Goal: Task Accomplishment & Management: Use online tool/utility

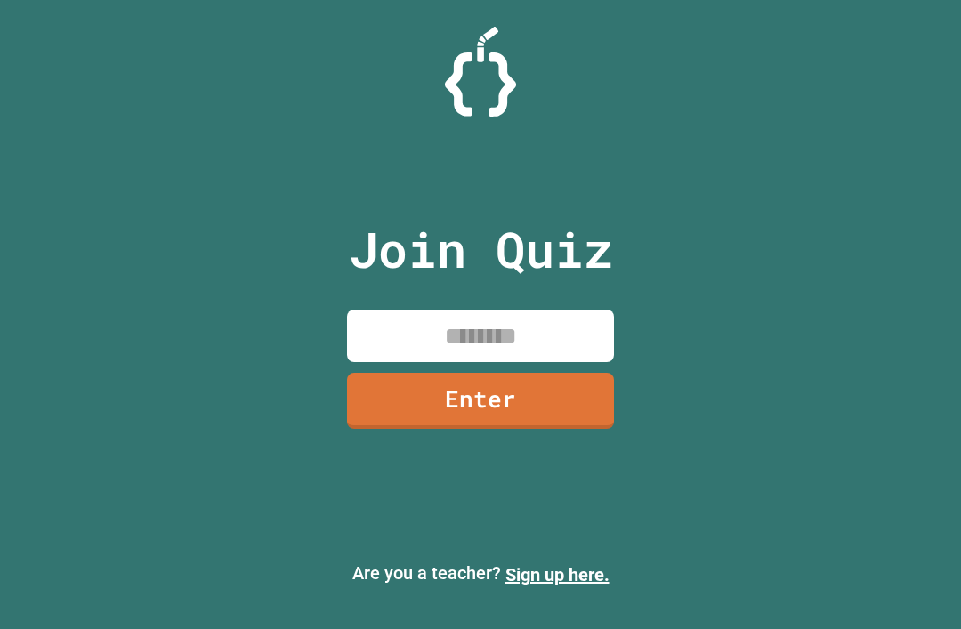
click at [533, 400] on link "Enter" at bounding box center [480, 401] width 267 height 56
click at [570, 362] on input at bounding box center [480, 336] width 267 height 52
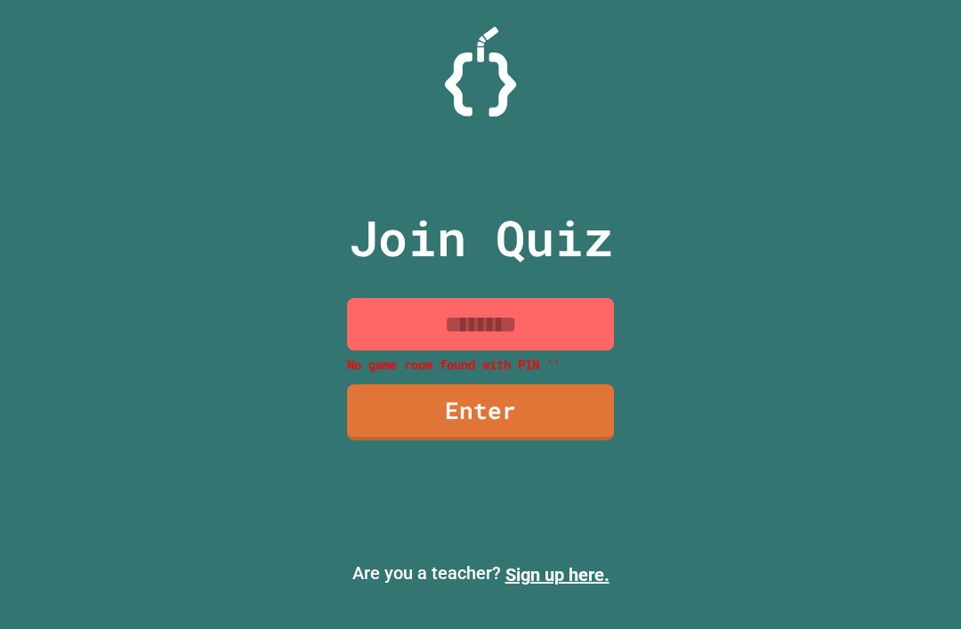
click at [560, 350] on input at bounding box center [480, 324] width 267 height 52
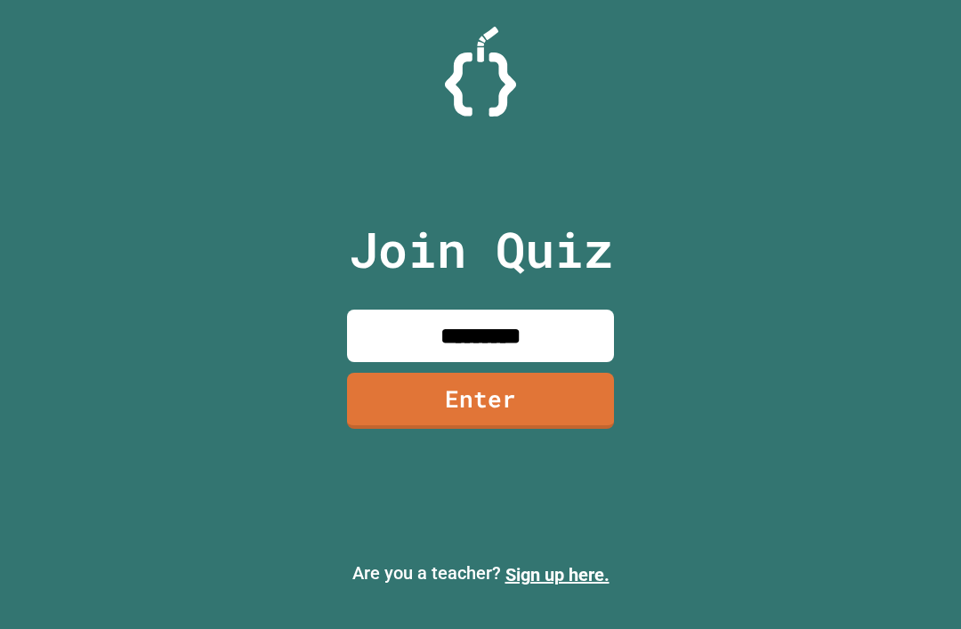
click at [578, 408] on link "Enter" at bounding box center [480, 401] width 267 height 56
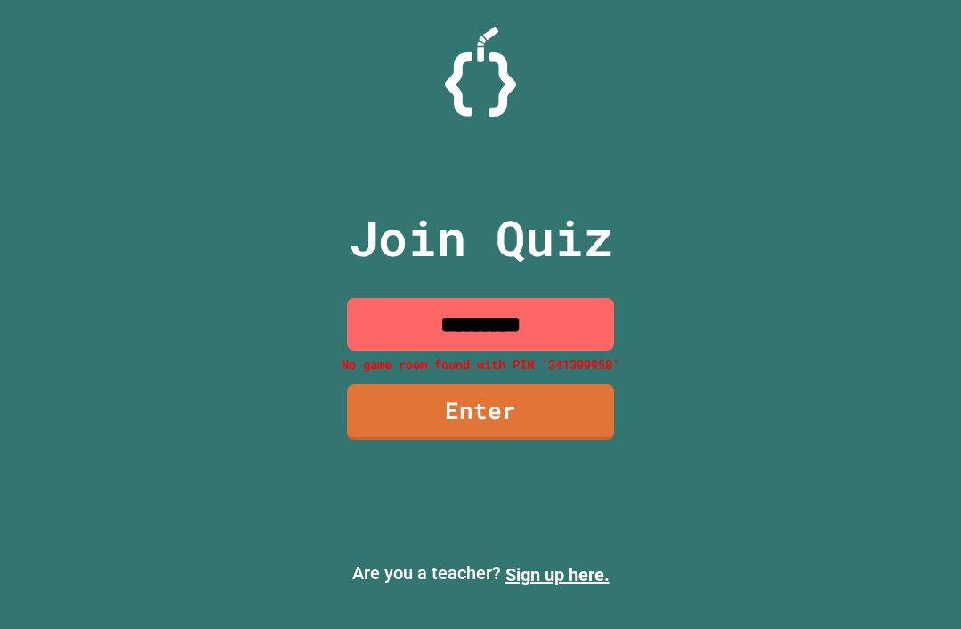
click at [571, 344] on input "*********" at bounding box center [480, 324] width 267 height 52
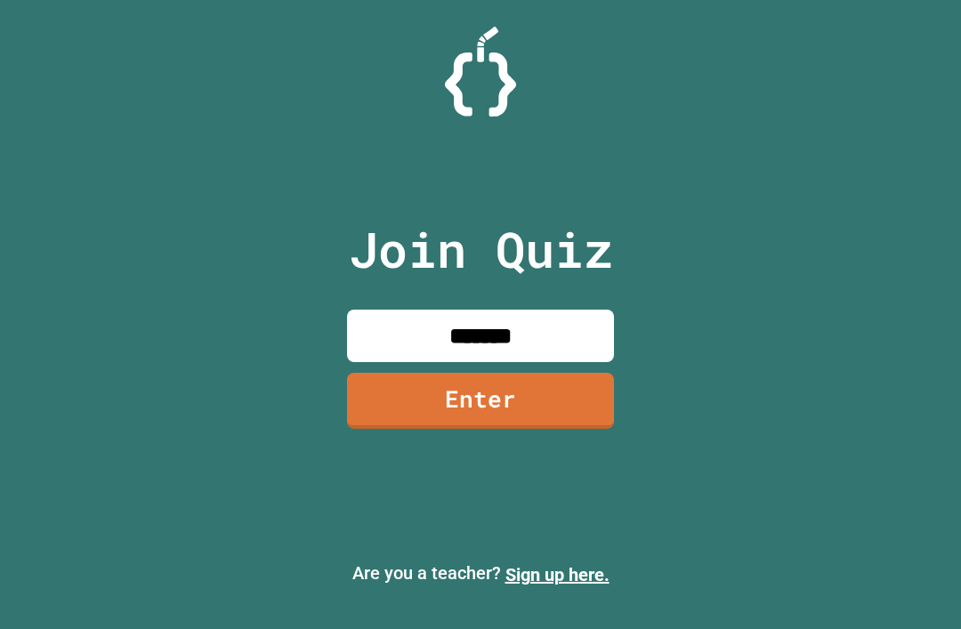
type input "********"
click at [581, 412] on link "Enter" at bounding box center [480, 401] width 267 height 56
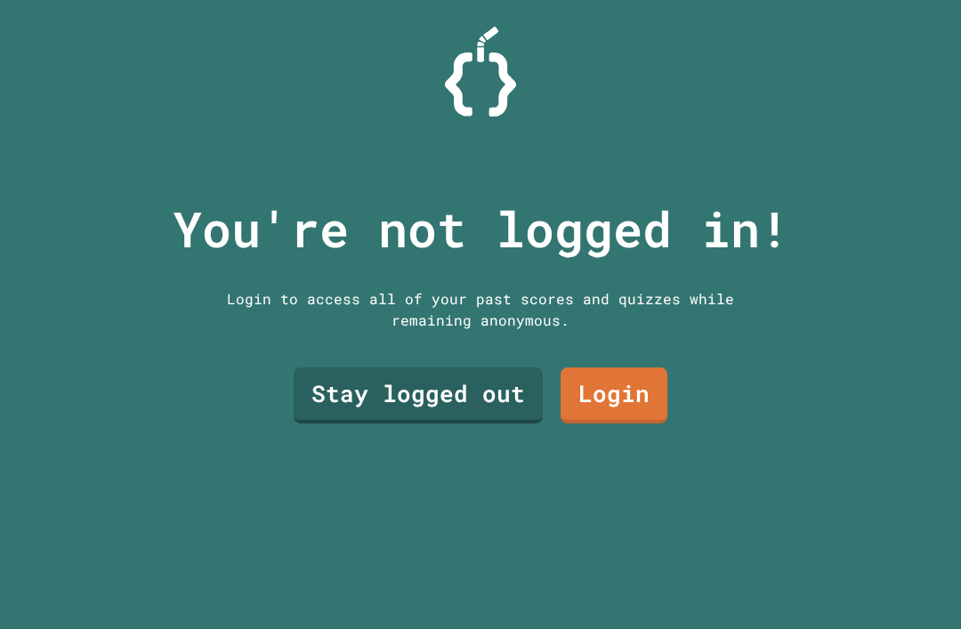
click at [515, 423] on link "Stay logged out" at bounding box center [418, 395] width 249 height 56
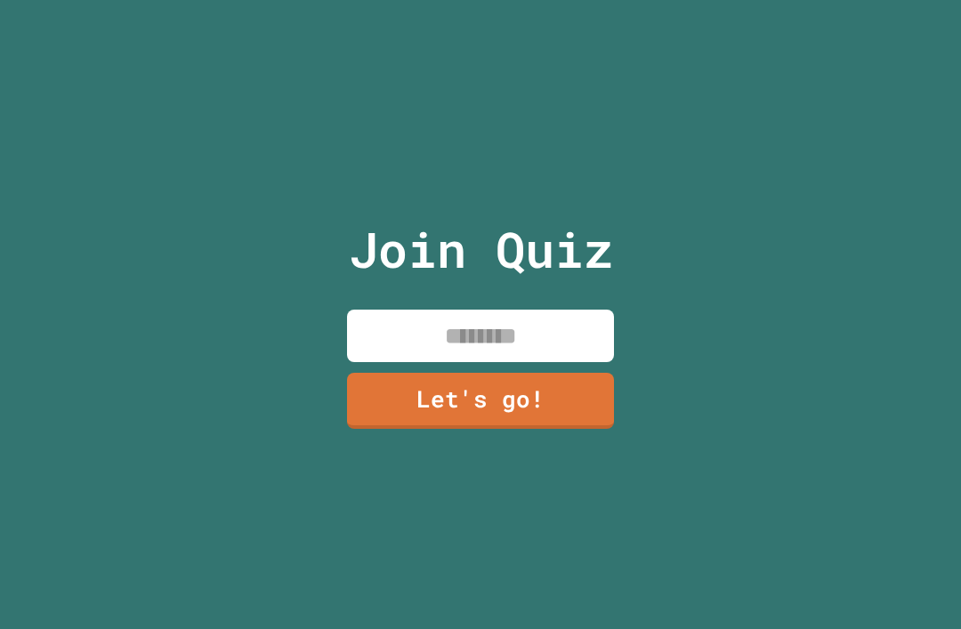
click at [552, 354] on input at bounding box center [480, 336] width 267 height 52
type input "*****"
click at [569, 417] on link "Let's go!" at bounding box center [480, 401] width 267 height 56
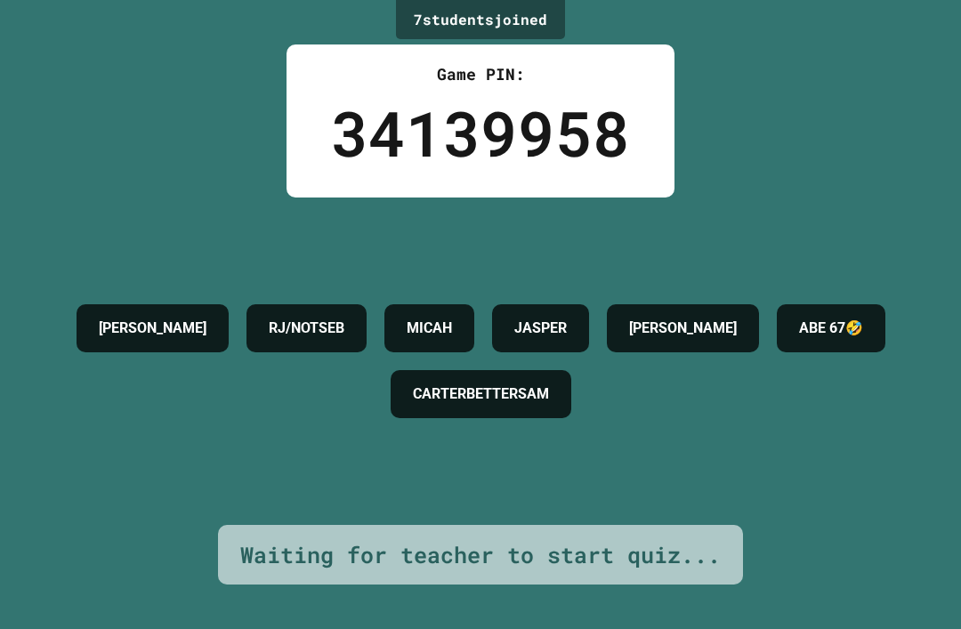
scroll to position [57, 0]
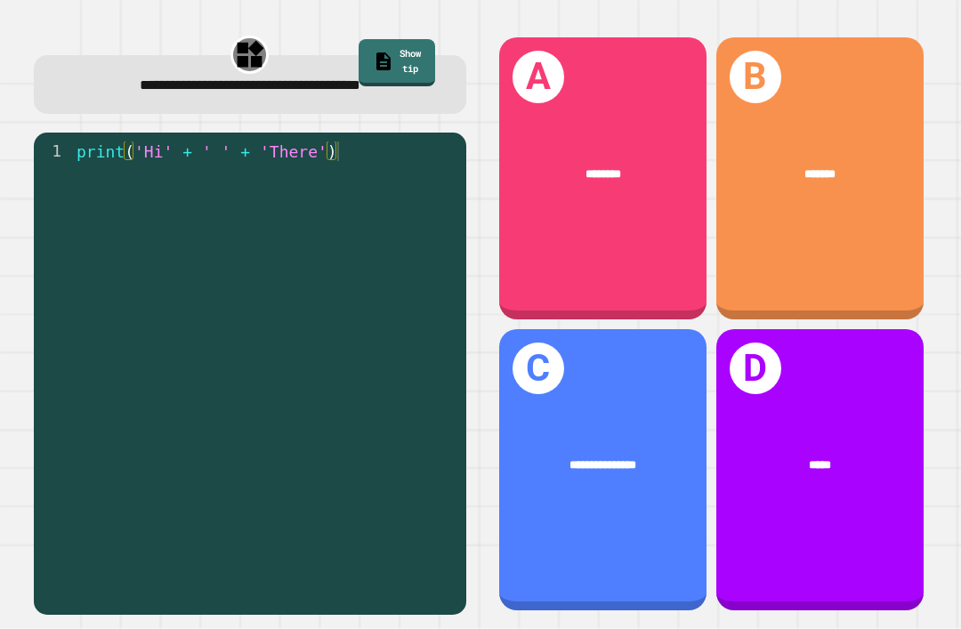
click at [610, 168] on span "********" at bounding box center [603, 174] width 36 height 12
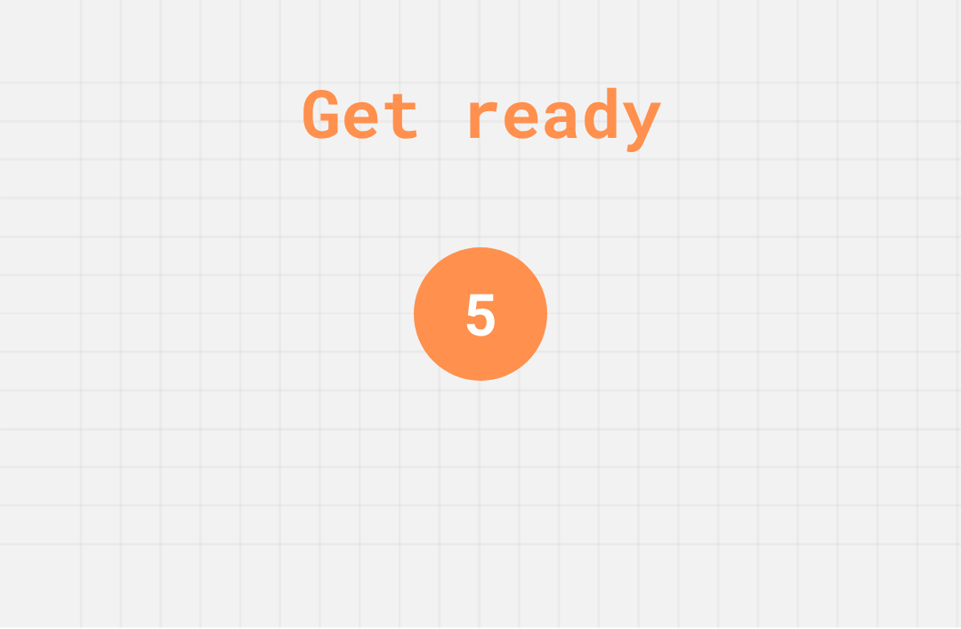
scroll to position [0, 0]
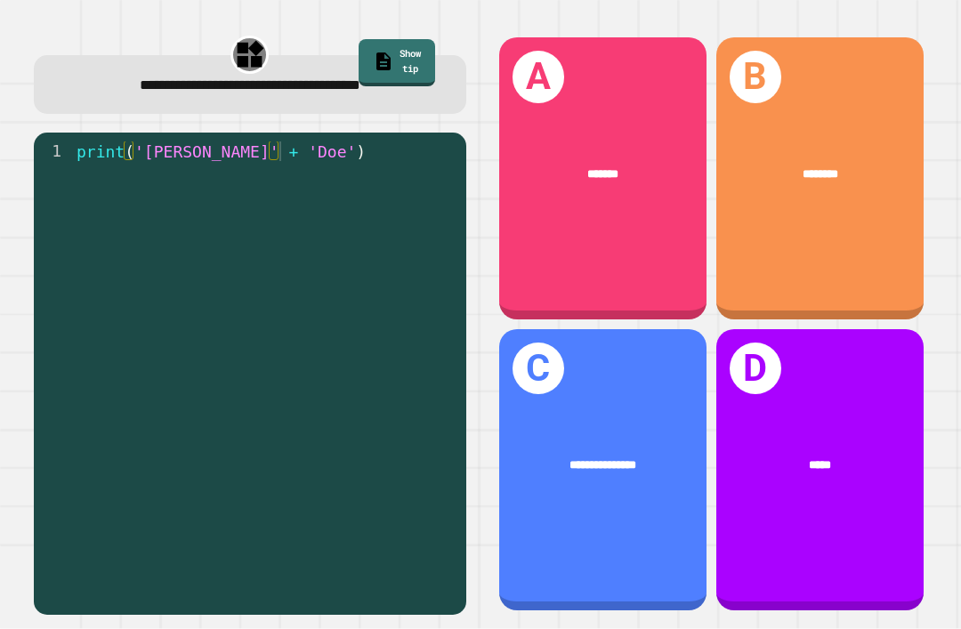
click at [825, 213] on div "B ********" at bounding box center [819, 178] width 207 height 282
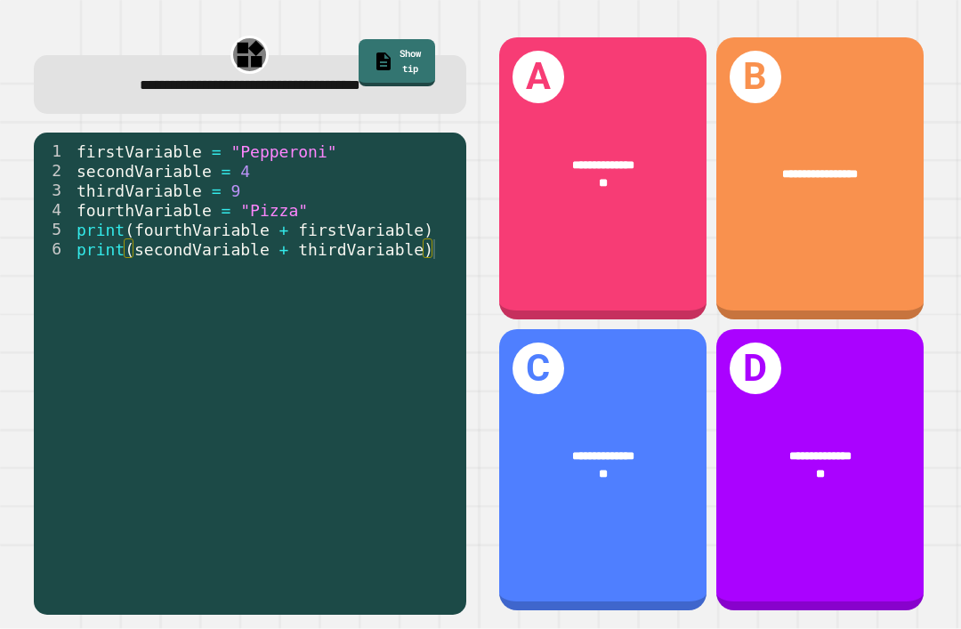
click at [660, 221] on div "**********" at bounding box center [602, 178] width 207 height 282
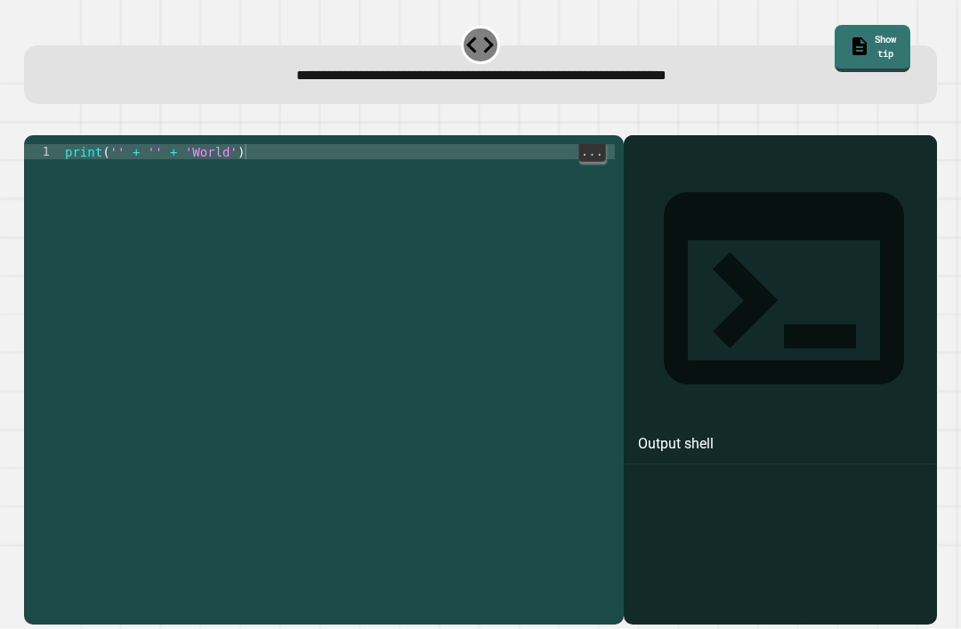
click at [136, 146] on div "print ( '' + '' + 'World' )" at bounding box center [338, 401] width 554 height 514
click at [135, 146] on div "print ( '' + '' + 'World' )" at bounding box center [338, 401] width 554 height 514
click at [154, 144] on div "print ( '' + '' + 'World' )" at bounding box center [338, 401] width 554 height 514
click at [145, 144] on div "print ( '' + '' + 'World' )" at bounding box center [338, 401] width 554 height 514
click at [165, 144] on div "print ( '' + '' + 'World' )" at bounding box center [338, 401] width 554 height 514
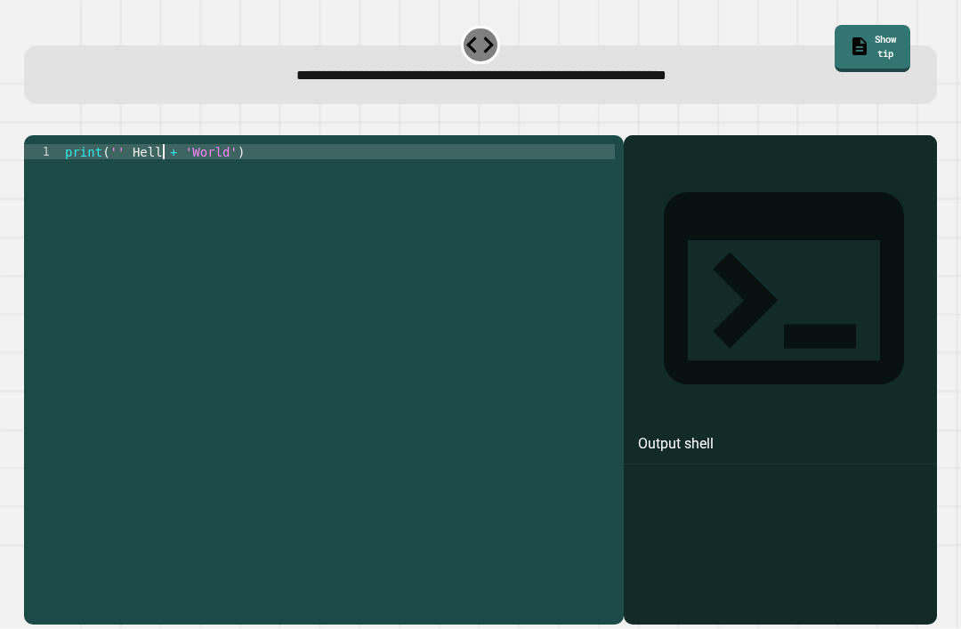
scroll to position [0, 7]
click at [122, 135] on div "**********" at bounding box center [324, 379] width 600 height 489
click at [129, 144] on div "print ( '' Hello + 'World' )" at bounding box center [337, 401] width 553 height 514
click at [119, 144] on div "print ( '' Hello + 'World' )" at bounding box center [337, 401] width 553 height 514
click at [127, 144] on div "print ( '' Hello + 'World' )" at bounding box center [337, 401] width 553 height 514
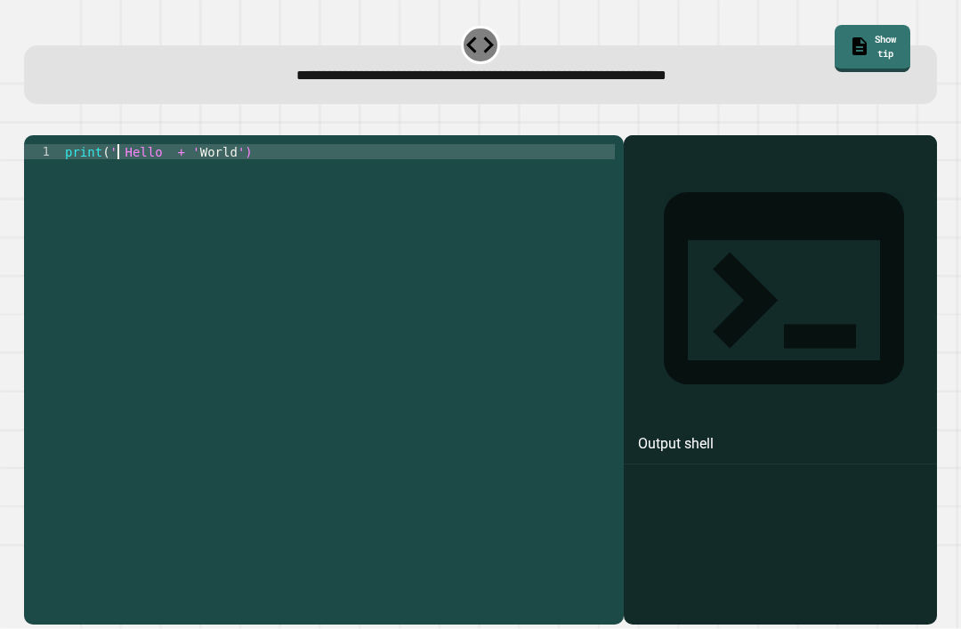
click at [49, 125] on icon "button" at bounding box center [45, 131] width 10 height 12
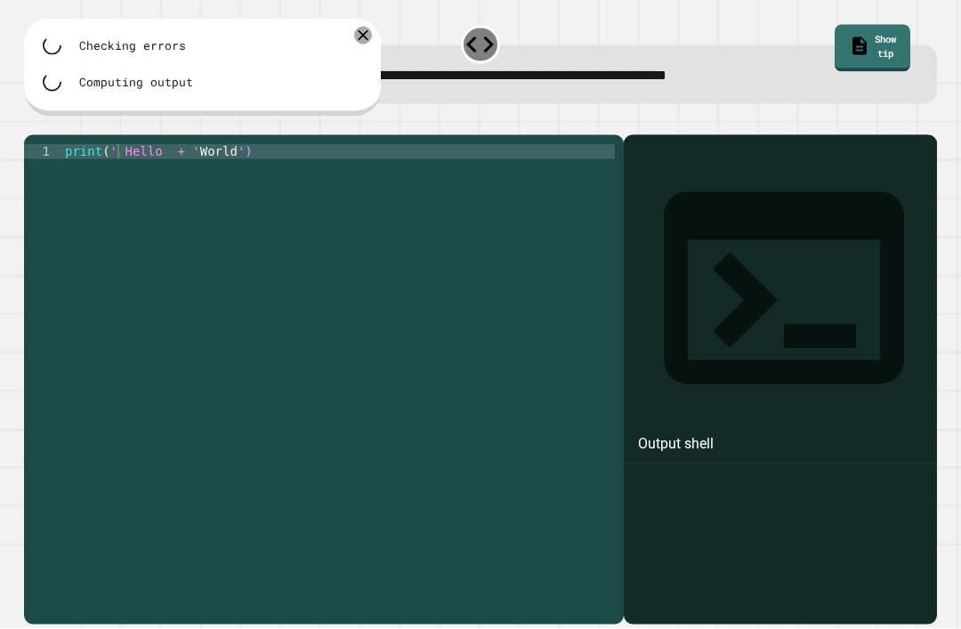
scroll to position [0, 0]
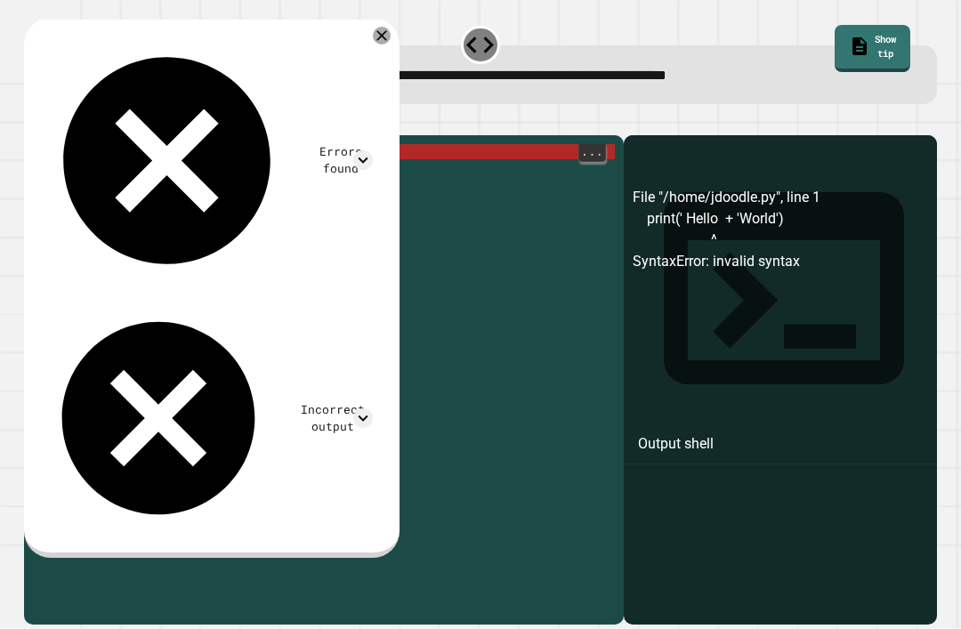
click at [115, 178] on div "print ( ' Hello + ' World ')" at bounding box center [337, 401] width 553 height 514
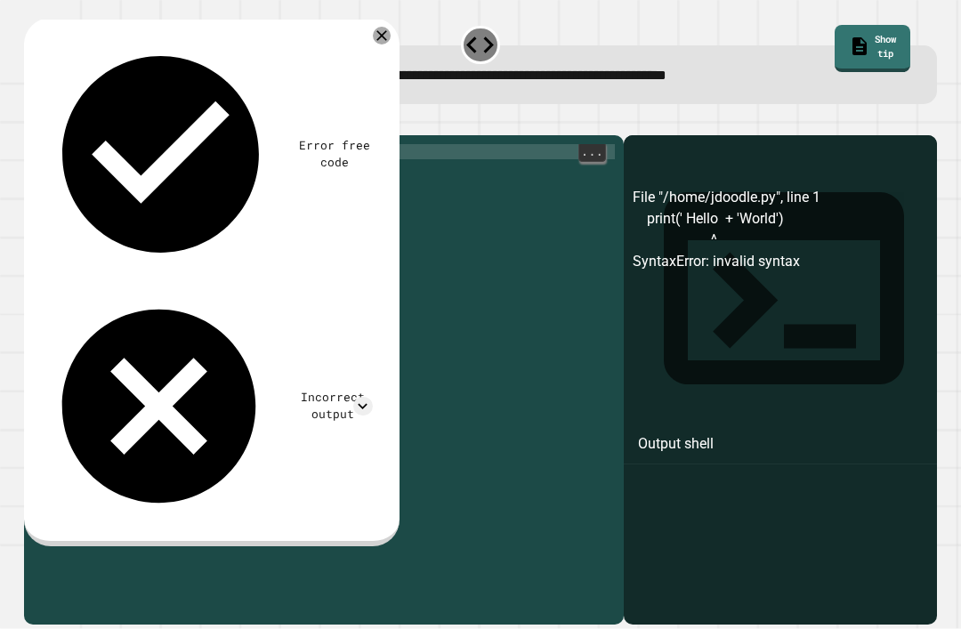
click at [125, 174] on div "print ( Hello + 'World' )" at bounding box center [337, 401] width 553 height 514
click at [111, 178] on div "print ( Hello + 'World' )" at bounding box center [337, 401] width 553 height 514
click at [162, 186] on div "print ( Hello + 'World' )" at bounding box center [337, 401] width 553 height 514
click at [157, 185] on div "print ( Hello + 'World' )" at bounding box center [337, 401] width 553 height 514
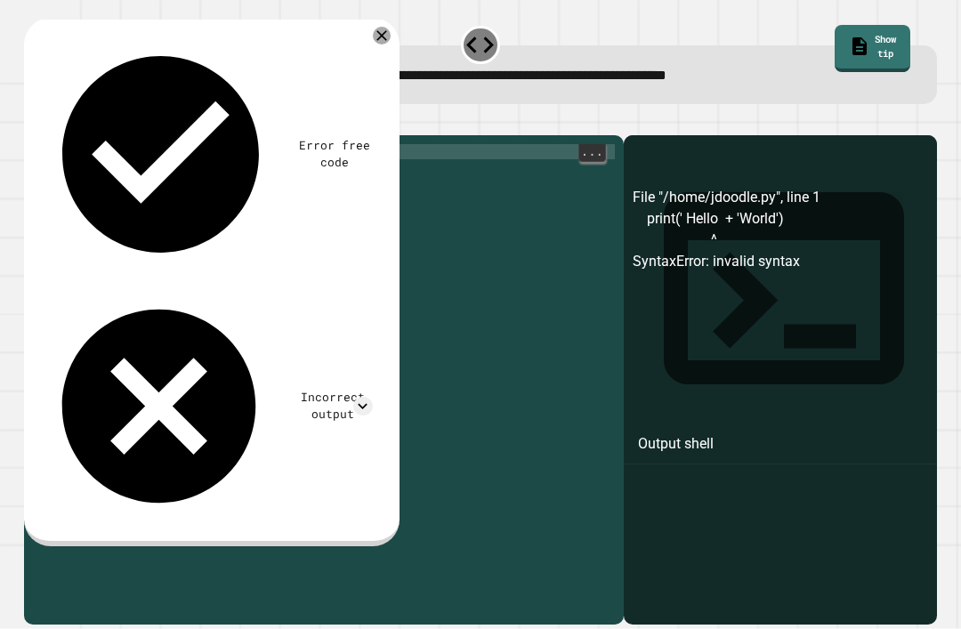
click at [244, 185] on div "print ( "Hello" + 'World' )" at bounding box center [337, 401] width 553 height 514
click at [254, 189] on div "print ( "Hello" + 'World' )" at bounding box center [337, 401] width 553 height 514
click at [195, 185] on div "print ( "Hello" + 'World' )" at bounding box center [337, 401] width 553 height 514
click at [197, 185] on div "print ( "Hello" + 'World' )" at bounding box center [337, 401] width 553 height 514
click at [240, 188] on div "print ( "Hello" + 'World' )" at bounding box center [337, 401] width 553 height 514
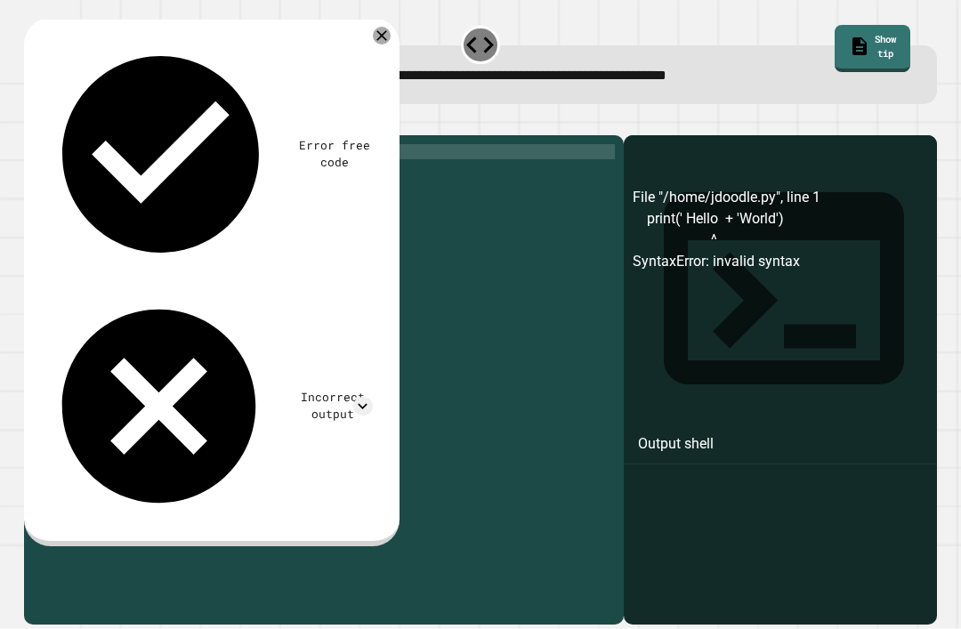
scroll to position [0, 10]
type textarea "**********"
click at [33, 121] on button "button" at bounding box center [33, 121] width 0 height 0
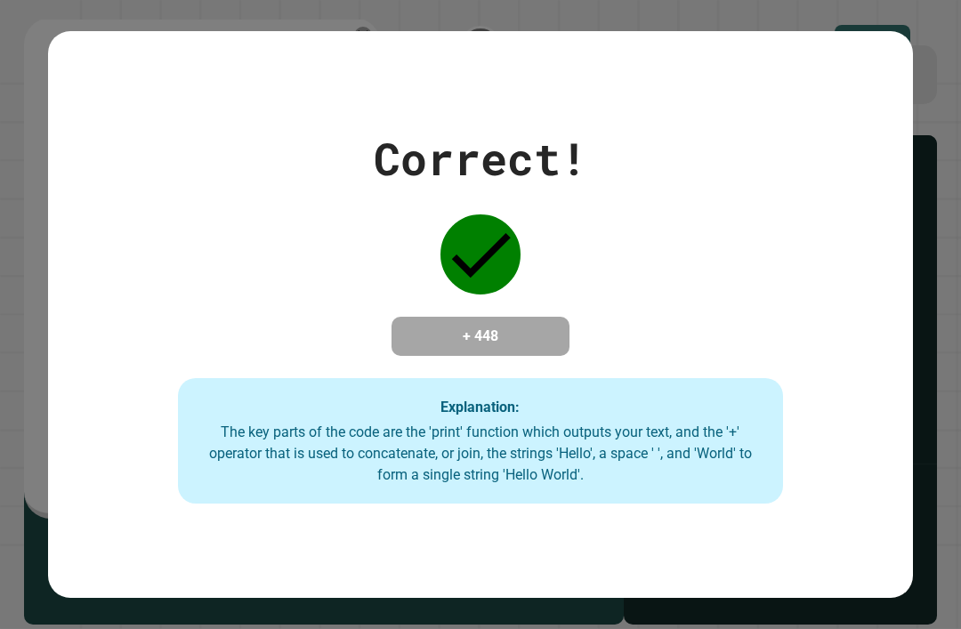
click at [52, 125] on div "Correct! + 448 Explanation: The key parts of the code are the 'print' function …" at bounding box center [480, 314] width 865 height 566
click at [109, 229] on div "Correct! + 448 Explanation: The key parts of the code are the 'print' function …" at bounding box center [480, 314] width 865 height 379
click at [109, 228] on div "Correct! + 448 Explanation: The key parts of the code are the 'print' function …" at bounding box center [480, 314] width 865 height 379
click at [118, 226] on div "Correct! + 448 Explanation: The key parts of the code are the 'print' function …" at bounding box center [480, 314] width 865 height 379
click at [117, 225] on div "Correct! + 448 Explanation: The key parts of the code are the 'print' function …" at bounding box center [480, 314] width 865 height 379
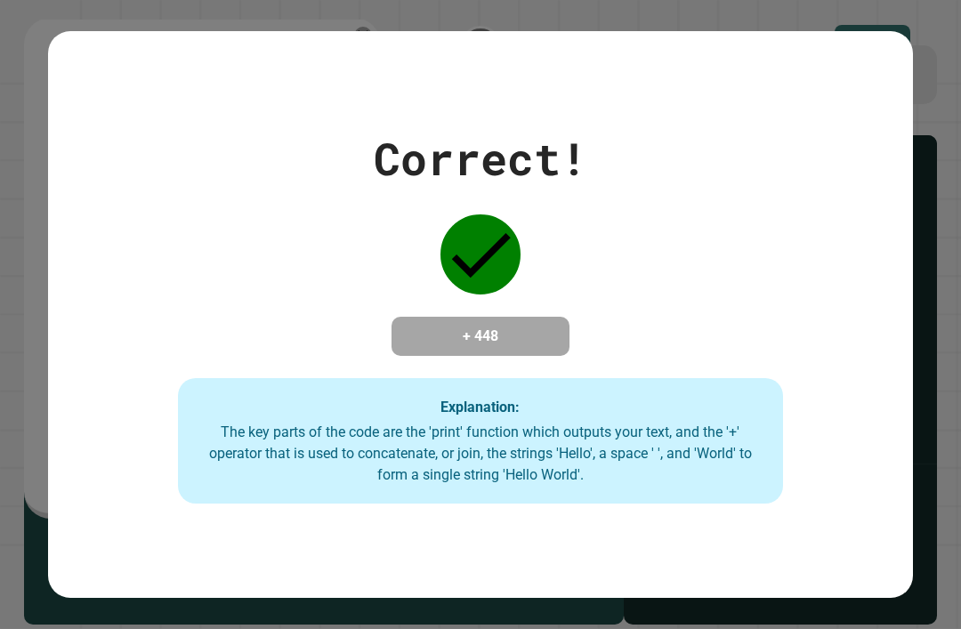
click at [107, 208] on div "Correct! + 448 Explanation: The key parts of the code are the 'print' function …" at bounding box center [480, 314] width 865 height 379
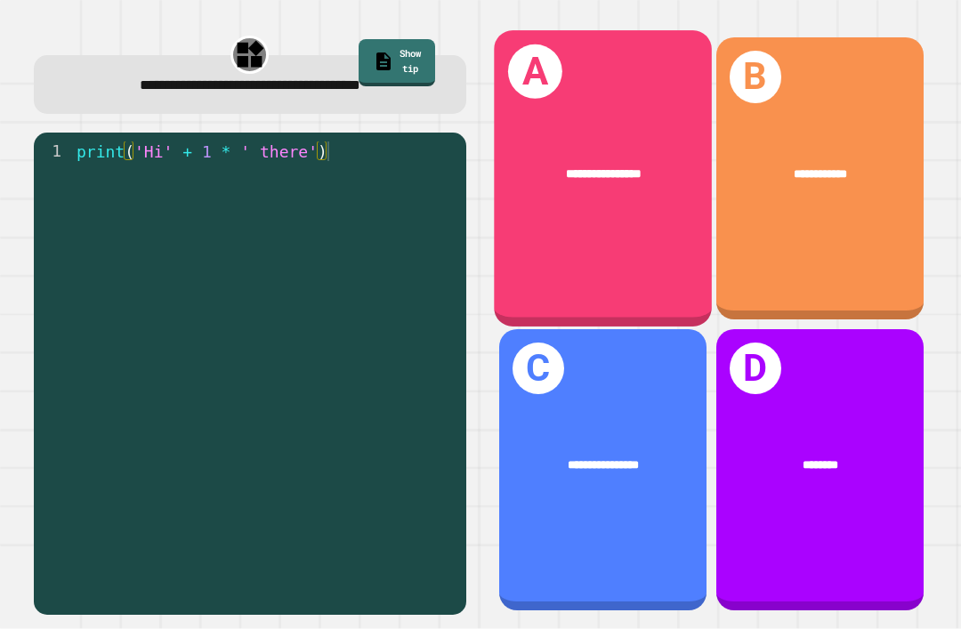
click at [629, 58] on div "**********" at bounding box center [603, 177] width 218 height 295
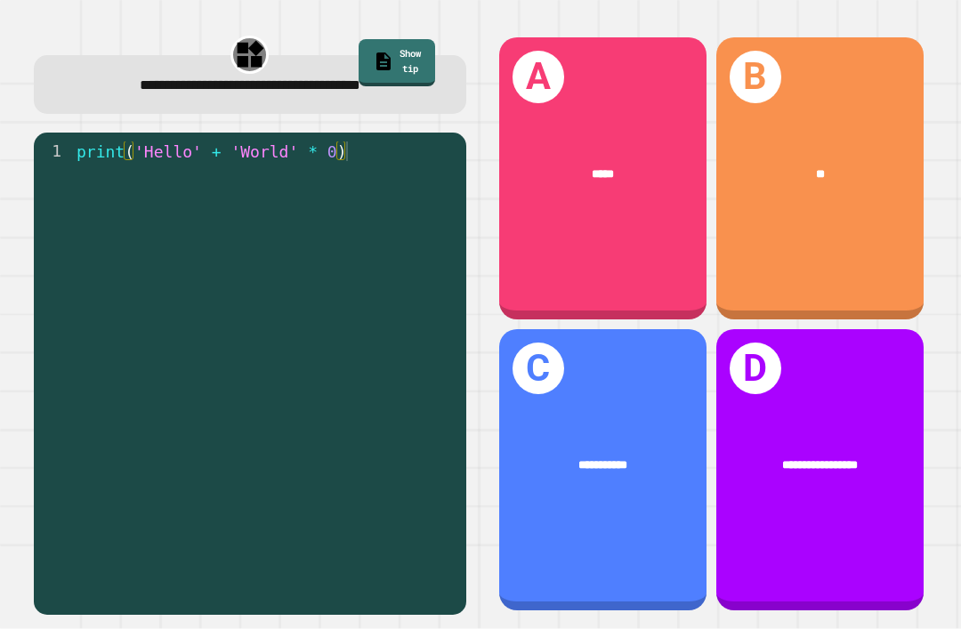
click at [58, 88] on div "**********" at bounding box center [249, 85] width 393 height 22
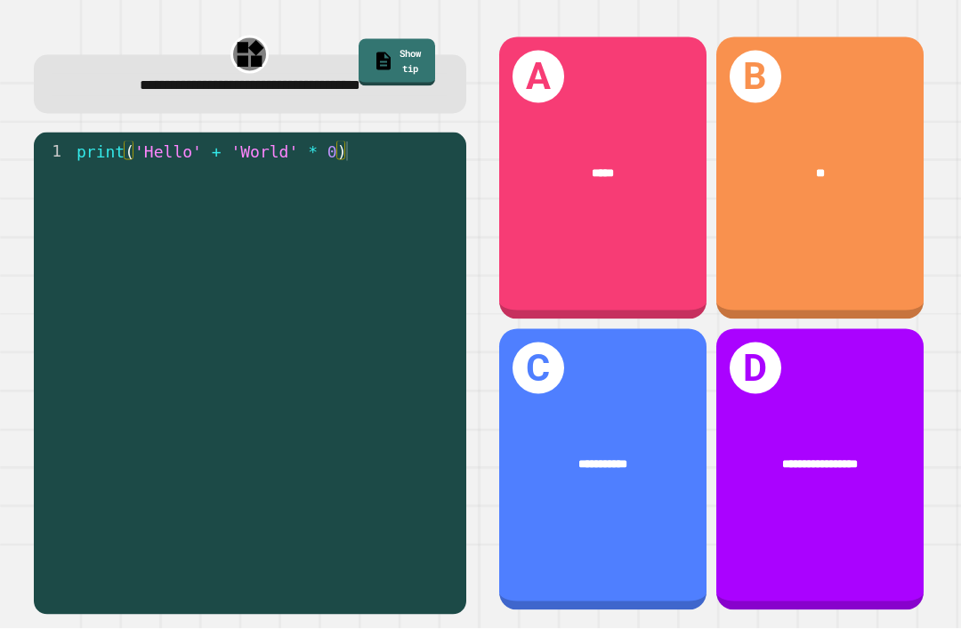
scroll to position [57, 0]
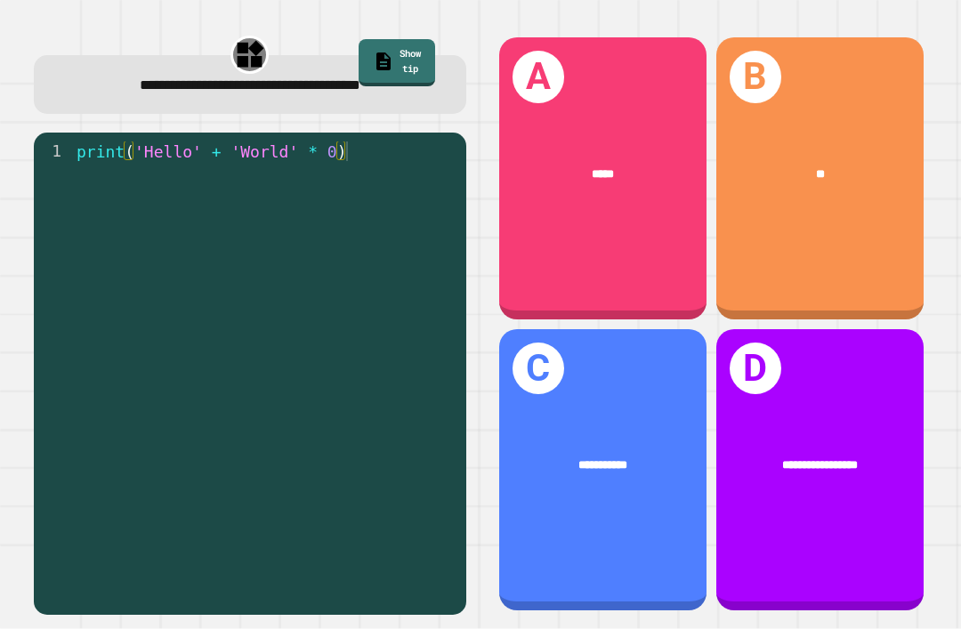
click at [592, 218] on div "A *****" at bounding box center [602, 178] width 207 height 282
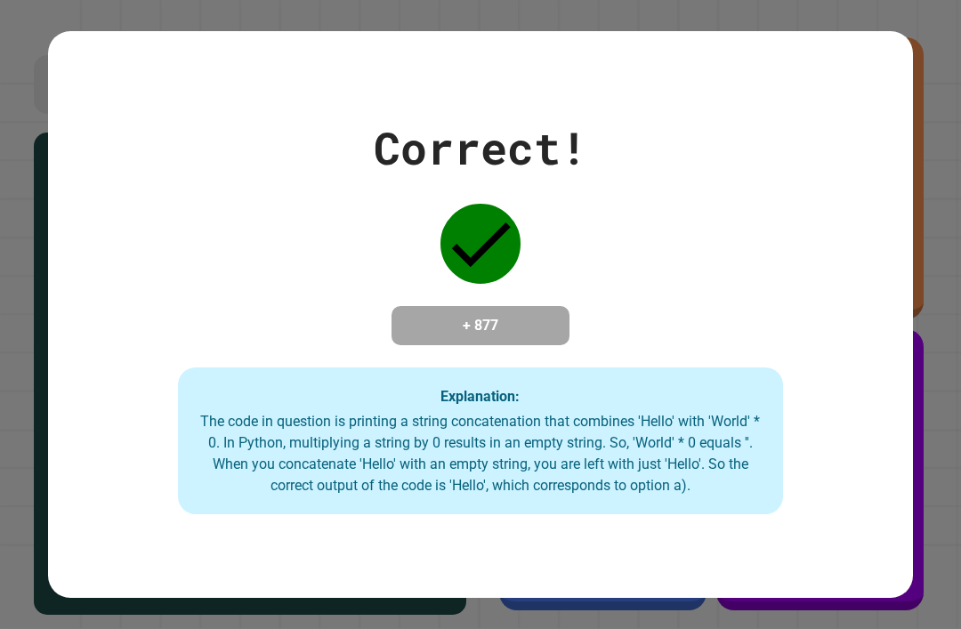
click at [149, 159] on div "Correct! + 877 Explanation: The code in question is printing a string concatena…" at bounding box center [480, 315] width 865 height 400
click at [55, 115] on div "Correct! + 877 Explanation: The code in question is printing a string concatena…" at bounding box center [480, 315] width 865 height 400
click at [60, 115] on div "Correct! + 877 Explanation: The code in question is printing a string concatena…" at bounding box center [480, 315] width 865 height 400
click at [183, 183] on div "Correct! + 877 Explanation: The code in question is printing a string concatena…" at bounding box center [480, 315] width 865 height 400
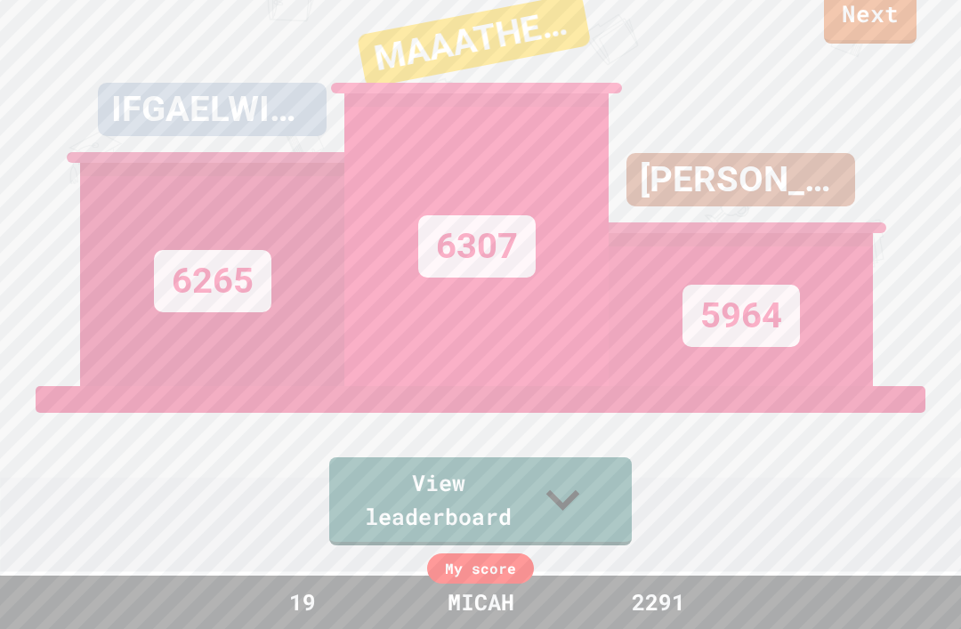
click at [886, 39] on link "Next" at bounding box center [870, 16] width 93 height 56
